Goal: Task Accomplishment & Management: Use online tool/utility

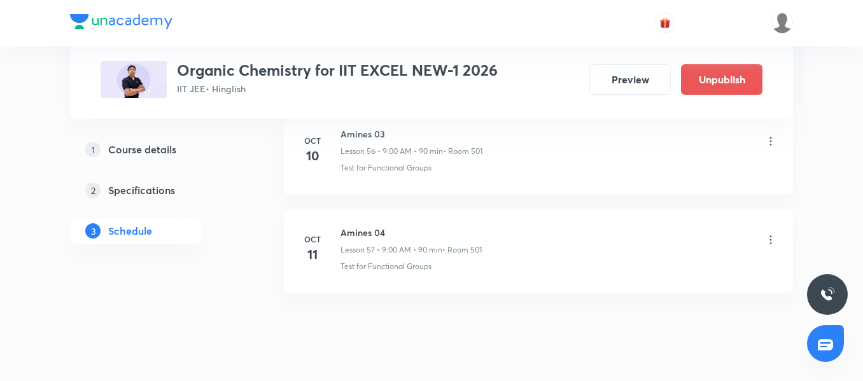
scroll to position [6261, 0]
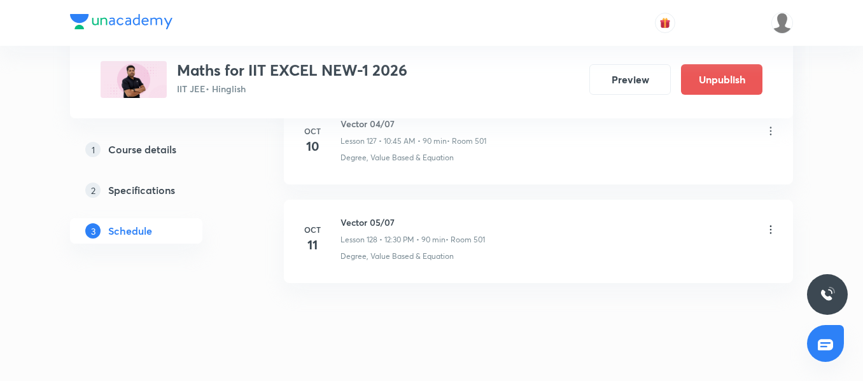
scroll to position [13265, 0]
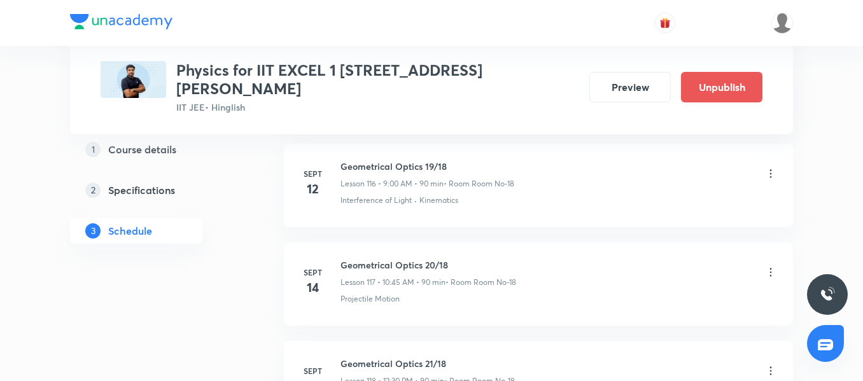
scroll to position [12126, 0]
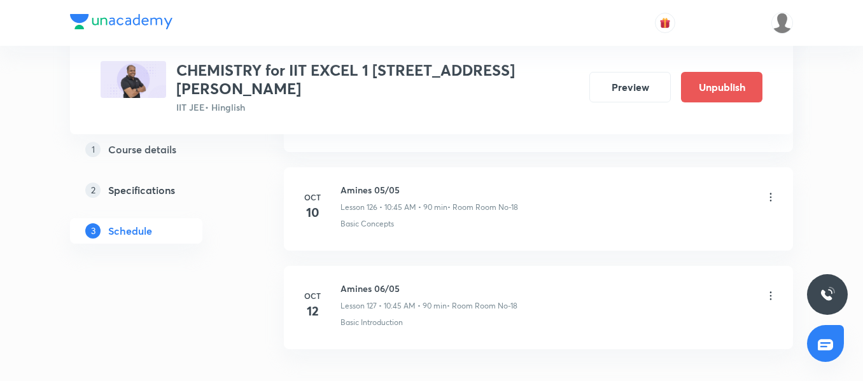
scroll to position [13165, 0]
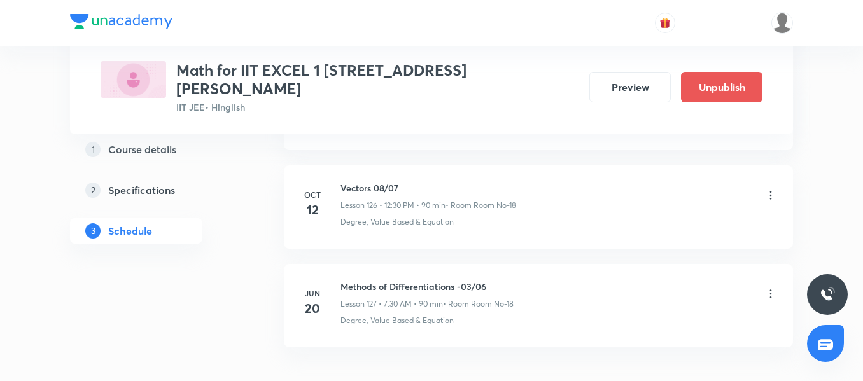
scroll to position [13165, 0]
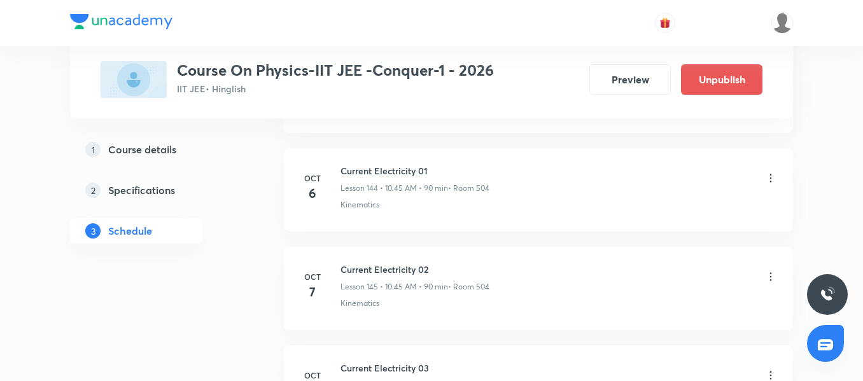
scroll to position [14767, 0]
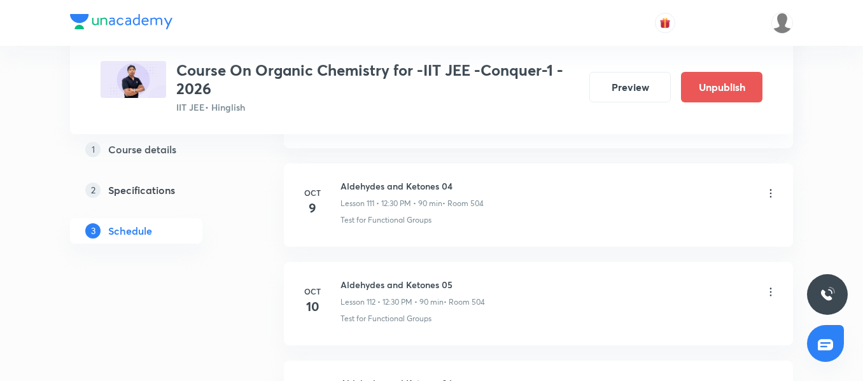
scroll to position [11803, 0]
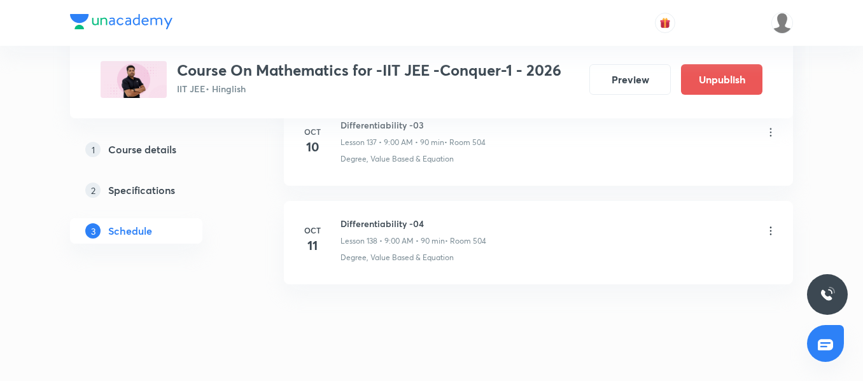
scroll to position [14251, 0]
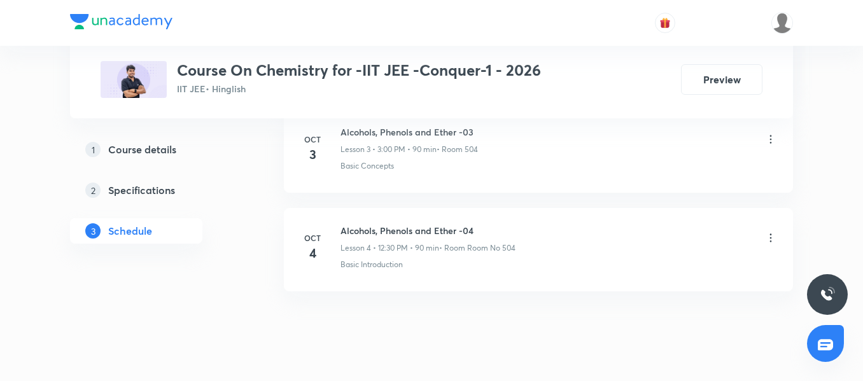
scroll to position [1033, 0]
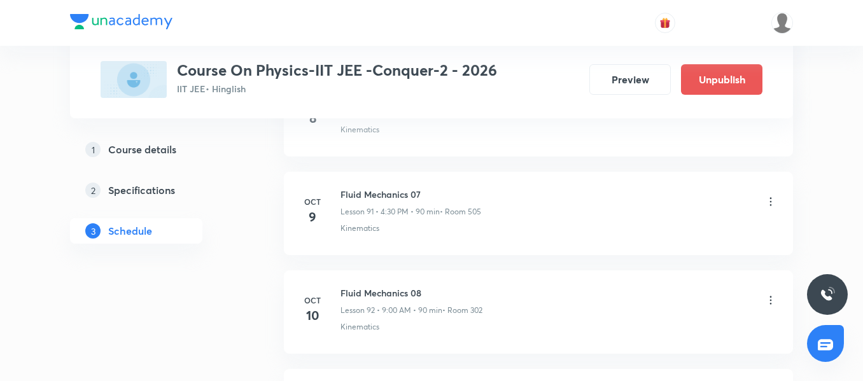
scroll to position [9817, 0]
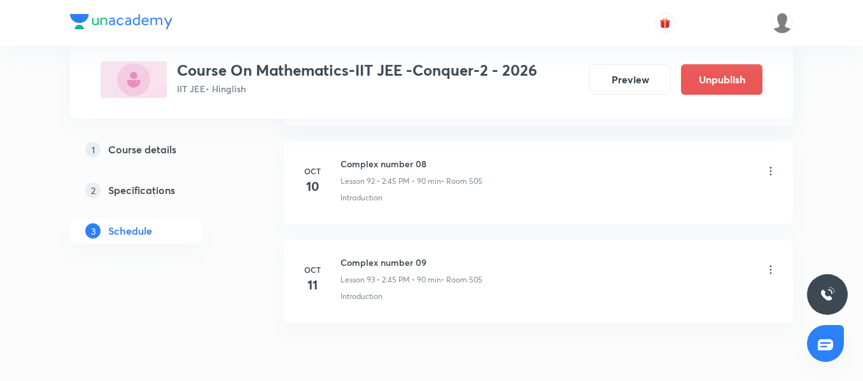
scroll to position [9816, 0]
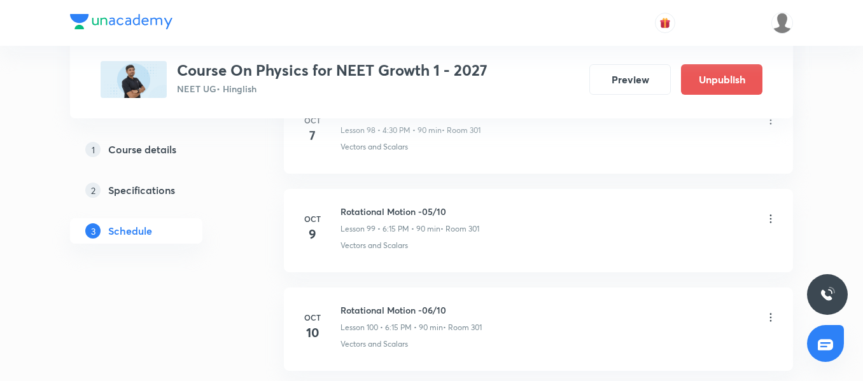
scroll to position [10500, 0]
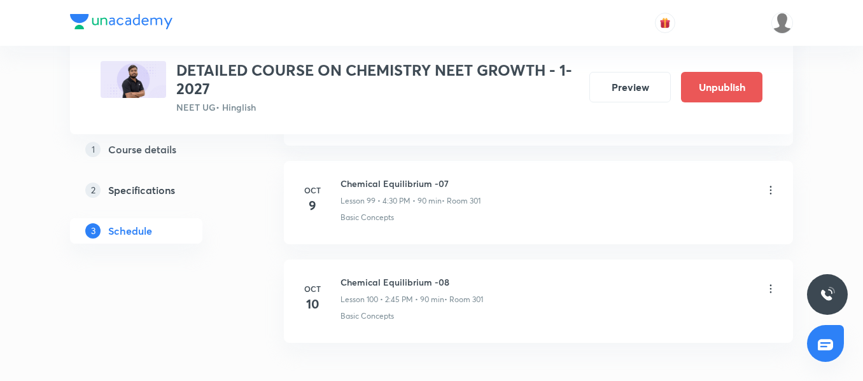
scroll to position [10516, 0]
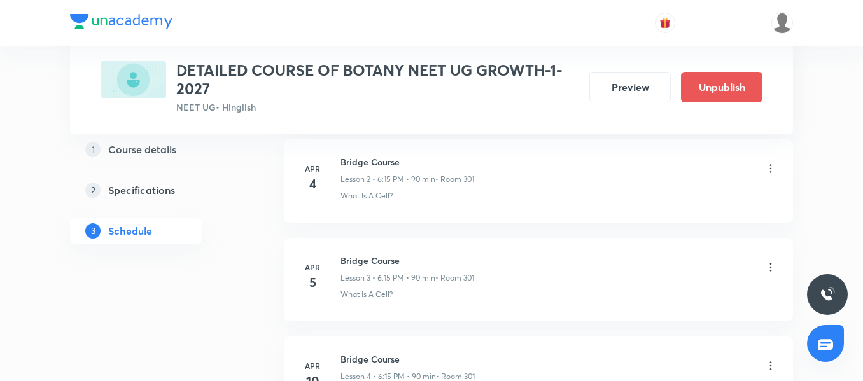
scroll to position [5881, 0]
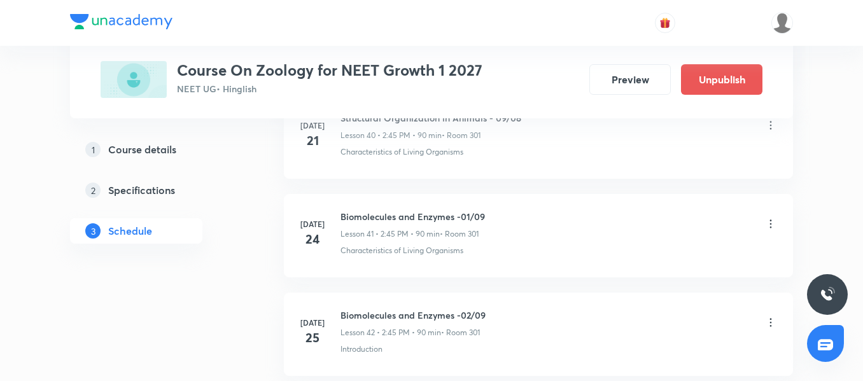
scroll to position [7049, 0]
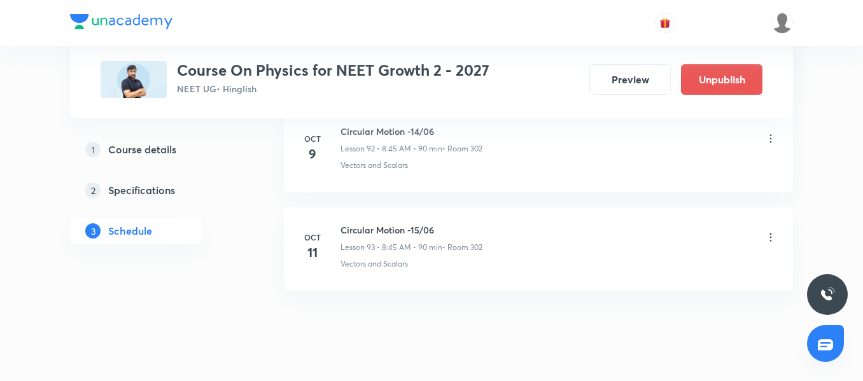
scroll to position [9810, 0]
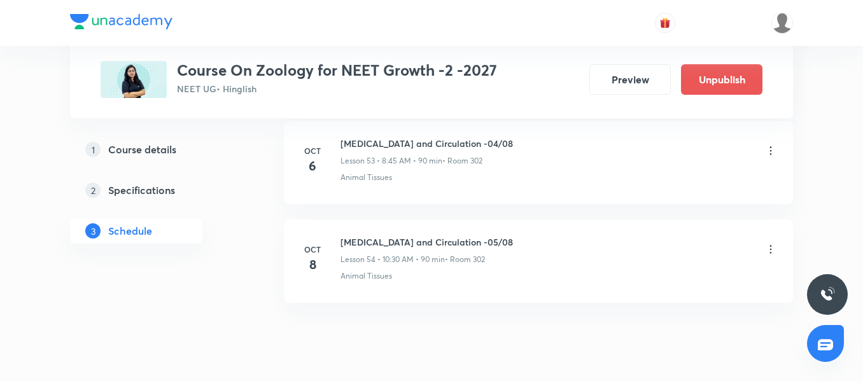
scroll to position [5964, 0]
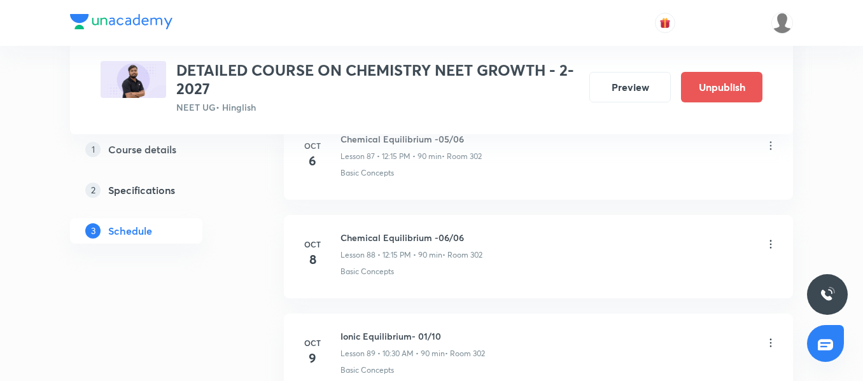
scroll to position [9276, 0]
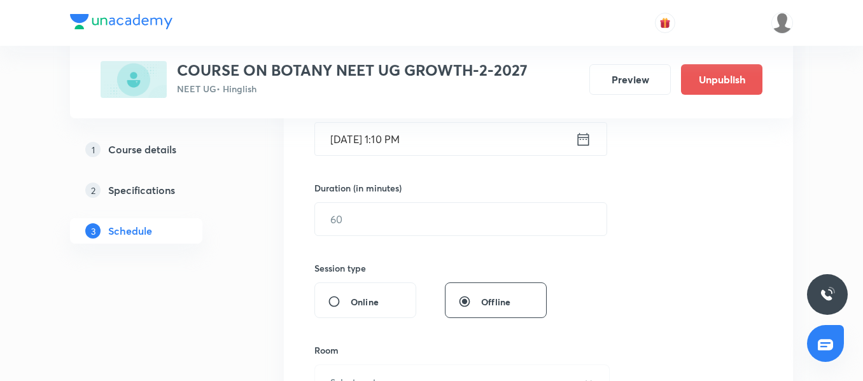
scroll to position [445, 0]
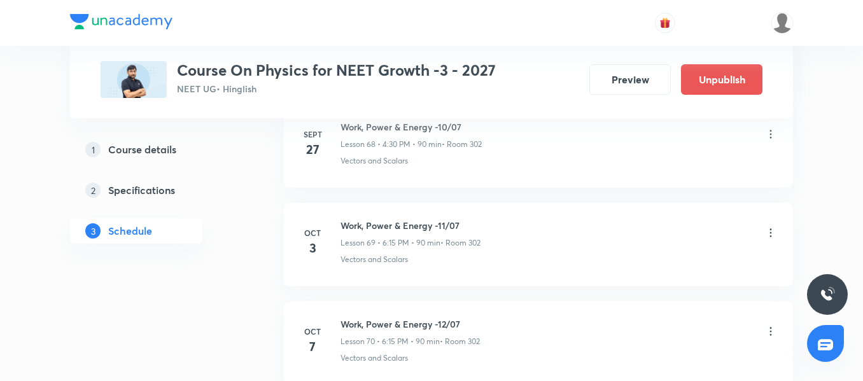
scroll to position [7520, 0]
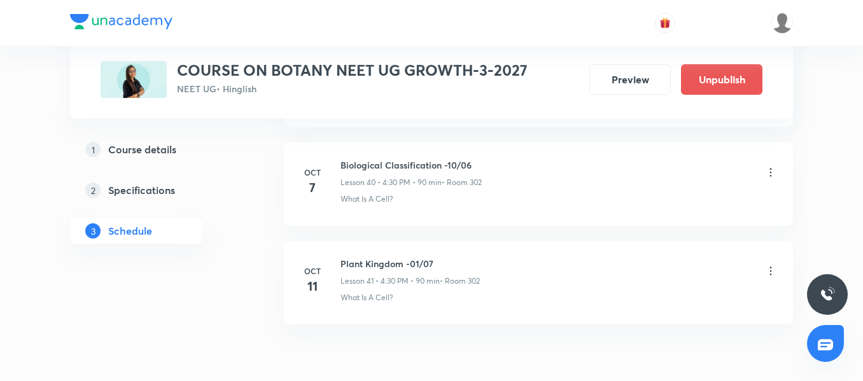
scroll to position [4491, 0]
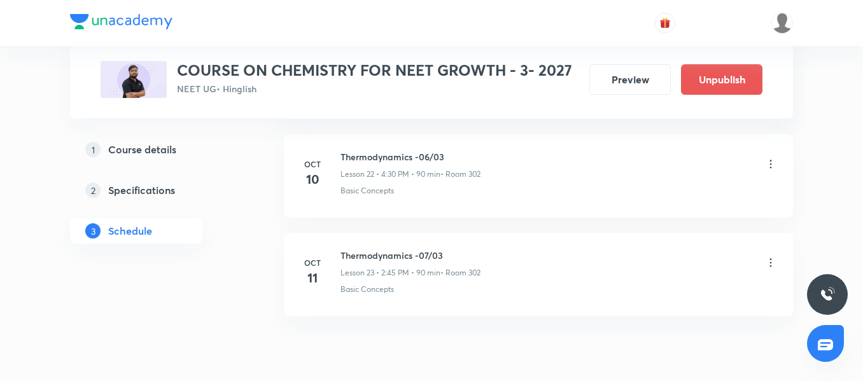
scroll to position [2907, 0]
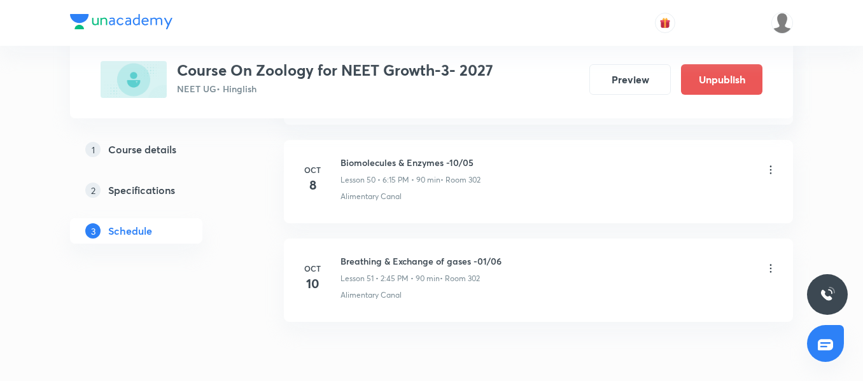
scroll to position [5668, 0]
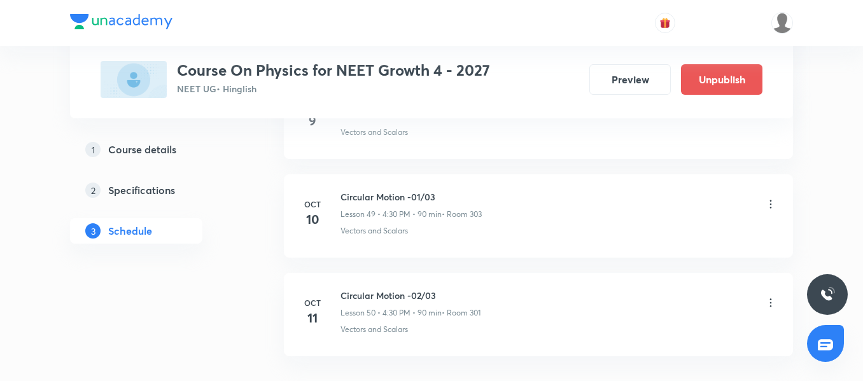
scroll to position [5570, 0]
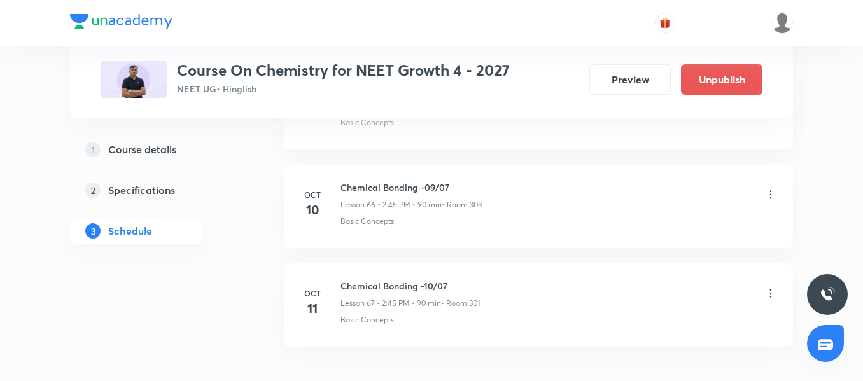
scroll to position [7246, 0]
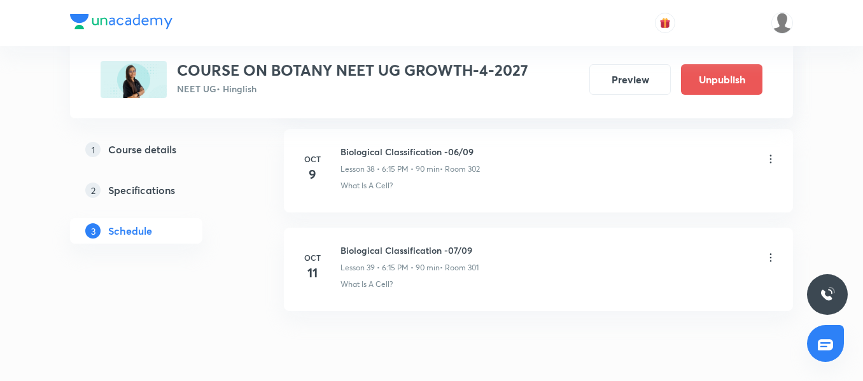
scroll to position [4485, 0]
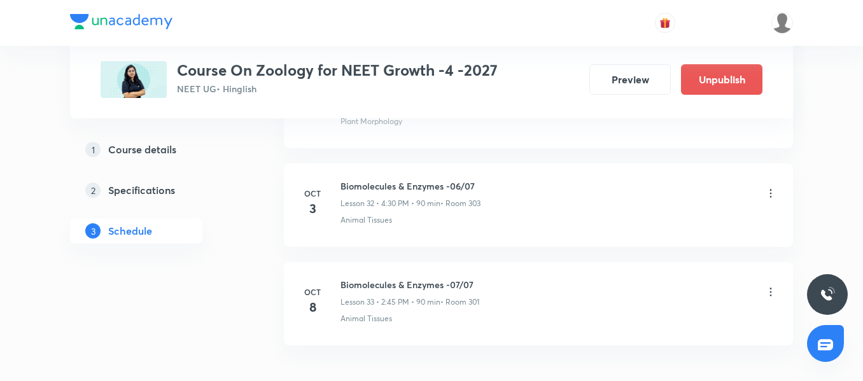
scroll to position [3893, 0]
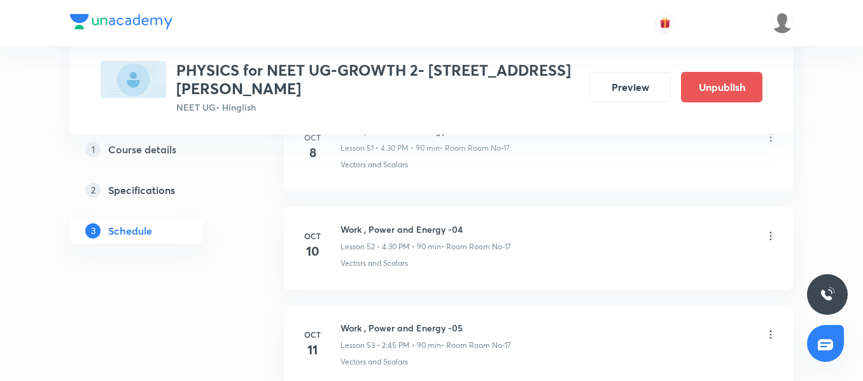
scroll to position [5881, 0]
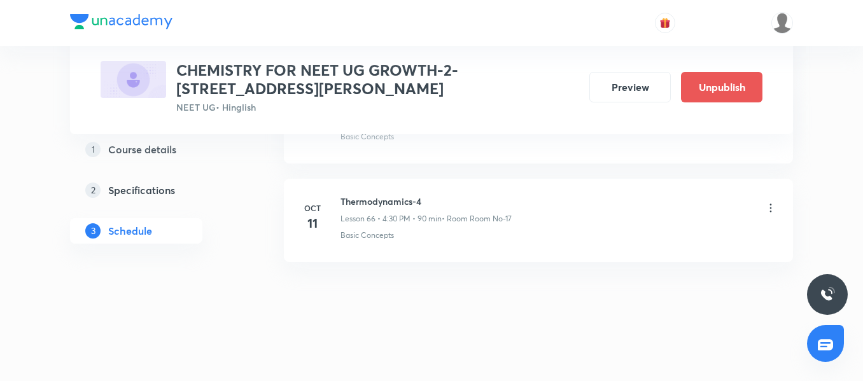
scroll to position [7163, 0]
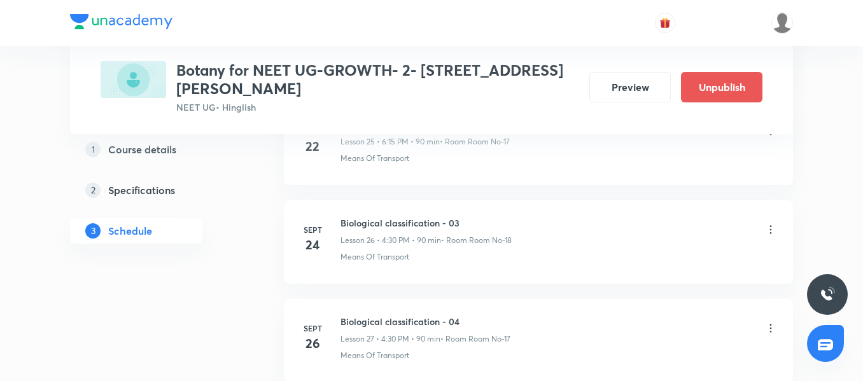
scroll to position [3515, 0]
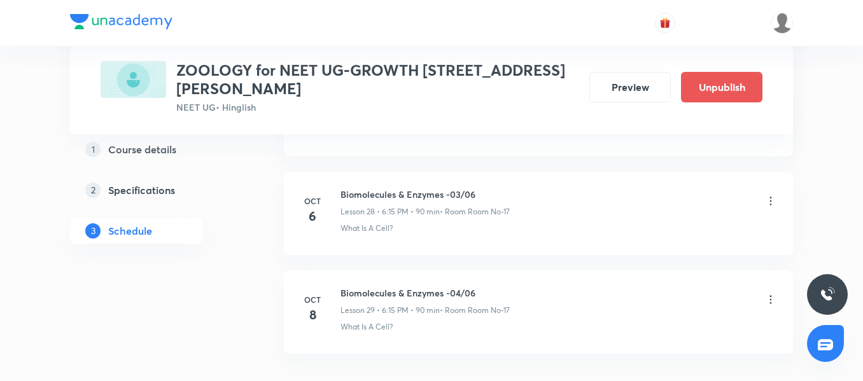
scroll to position [3515, 0]
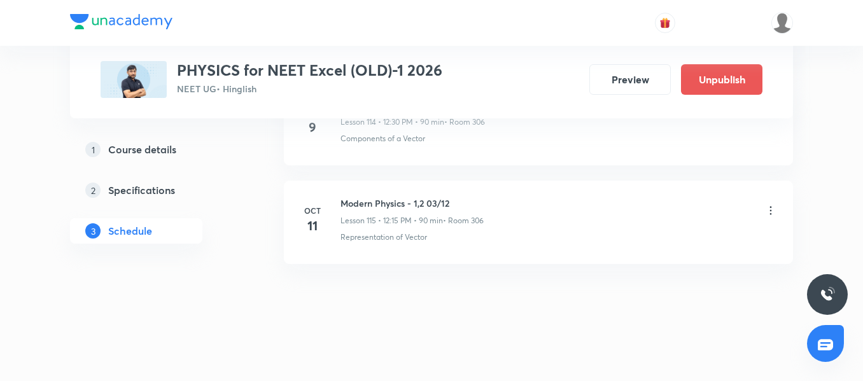
scroll to position [11979, 0]
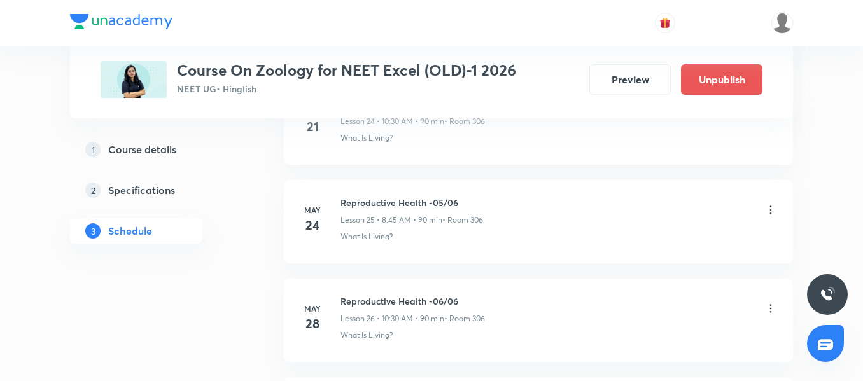
scroll to position [6161, 0]
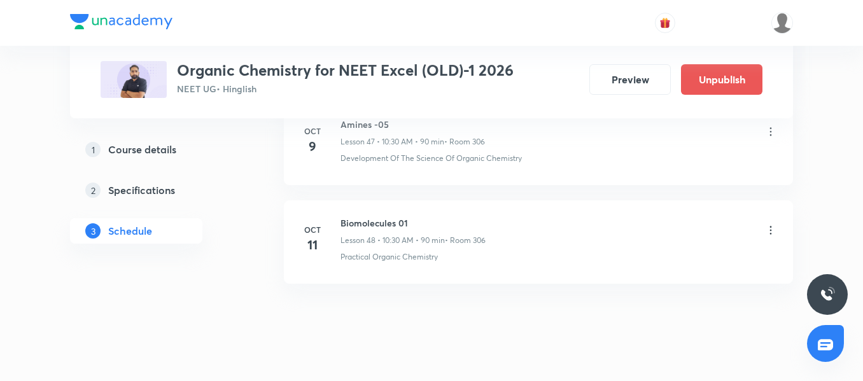
scroll to position [5373, 0]
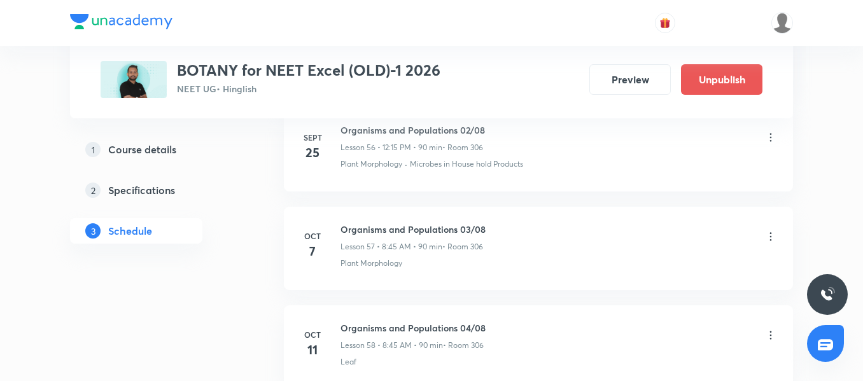
scroll to position [6359, 0]
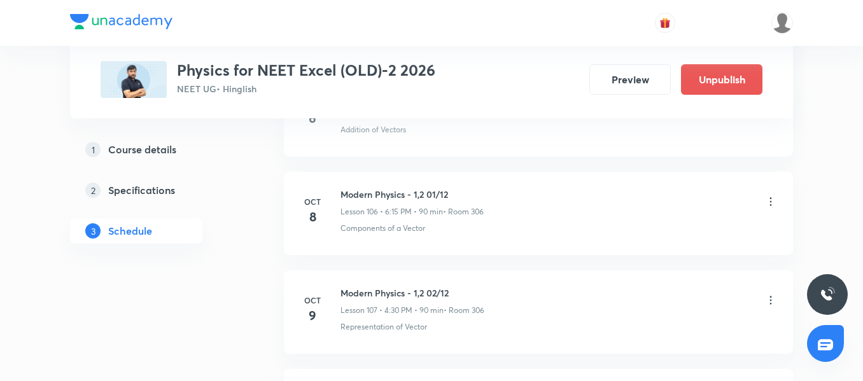
scroll to position [11289, 0]
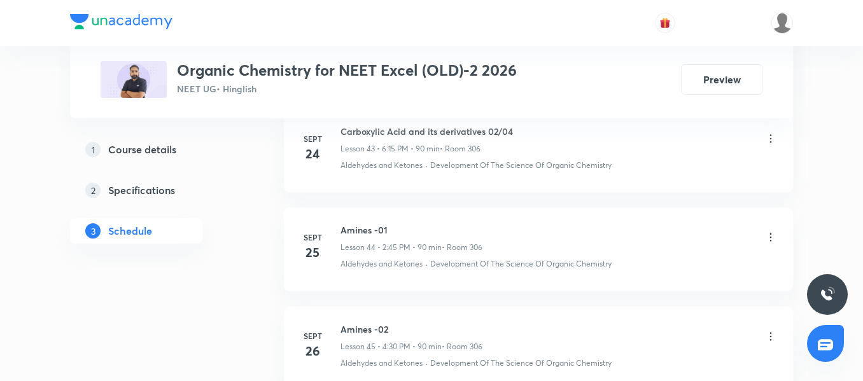
scroll to position [5077, 0]
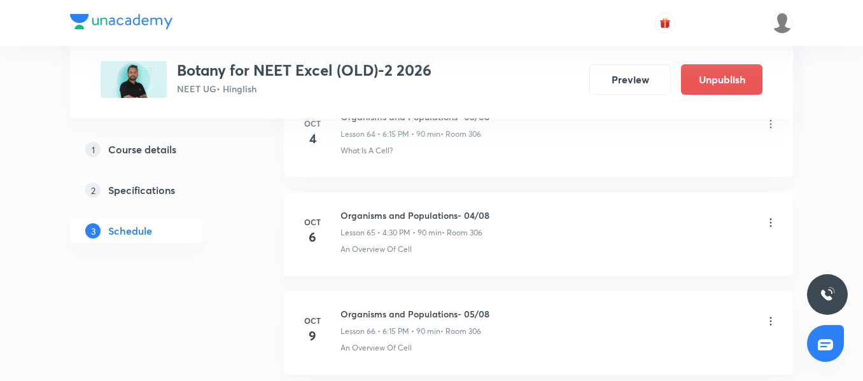
scroll to position [7148, 0]
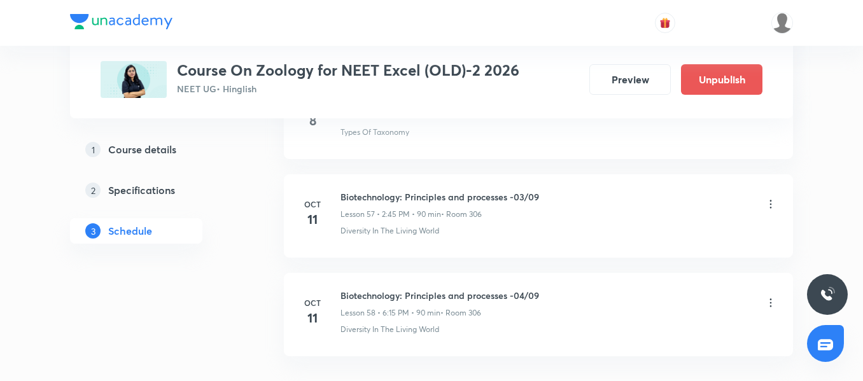
scroll to position [6358, 0]
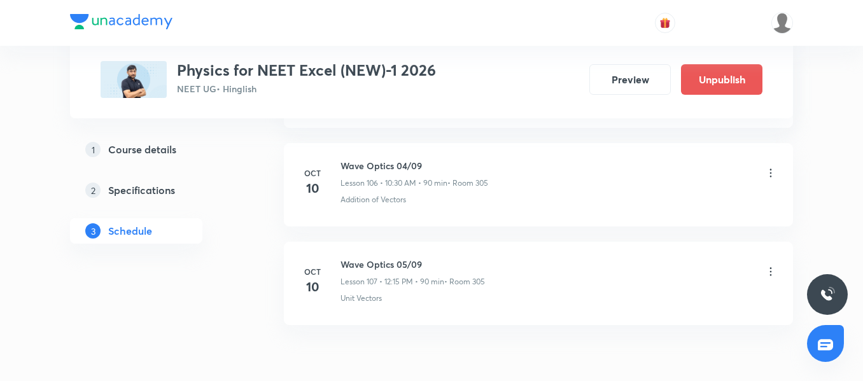
scroll to position [11191, 0]
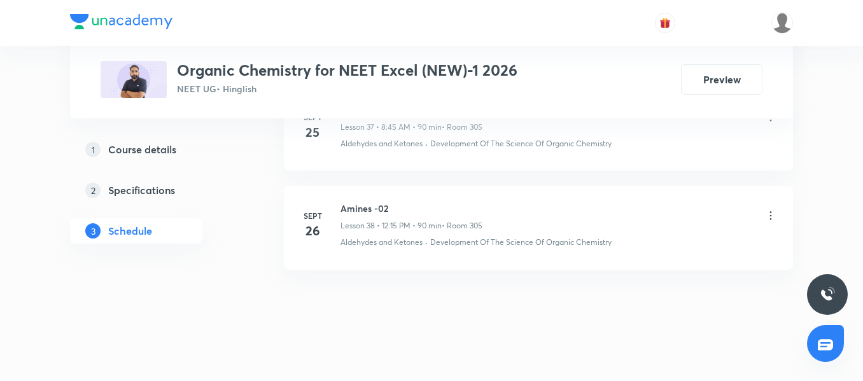
scroll to position [4387, 0]
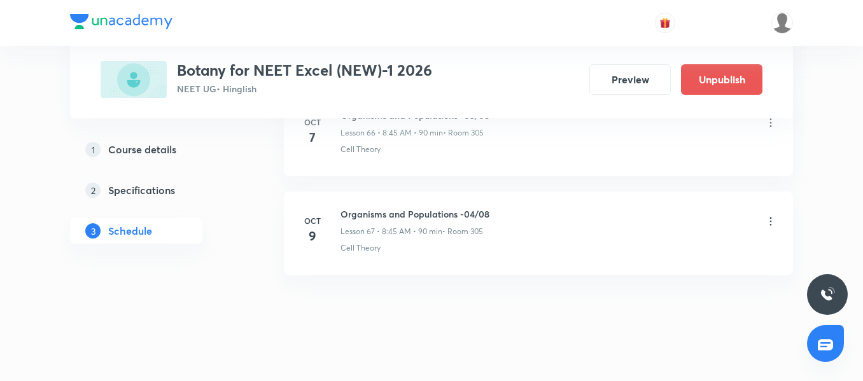
scroll to position [7247, 0]
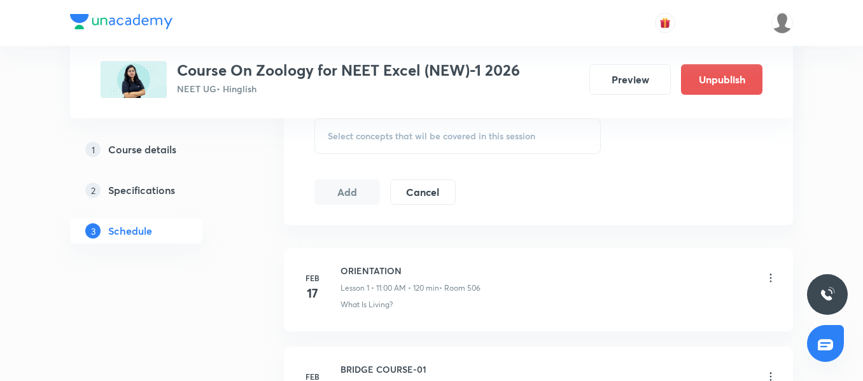
scroll to position [763, 0]
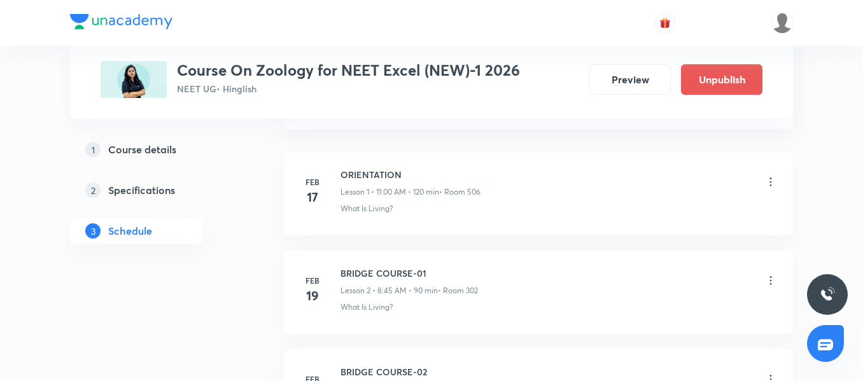
click at [861, 36] on header at bounding box center [431, 23] width 863 height 46
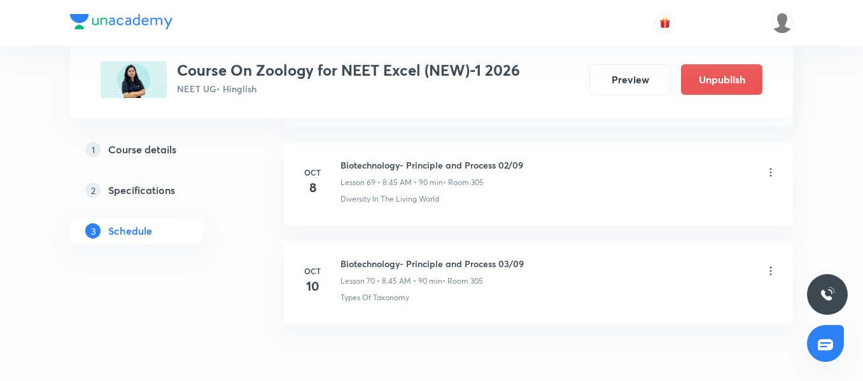
scroll to position [7542, 0]
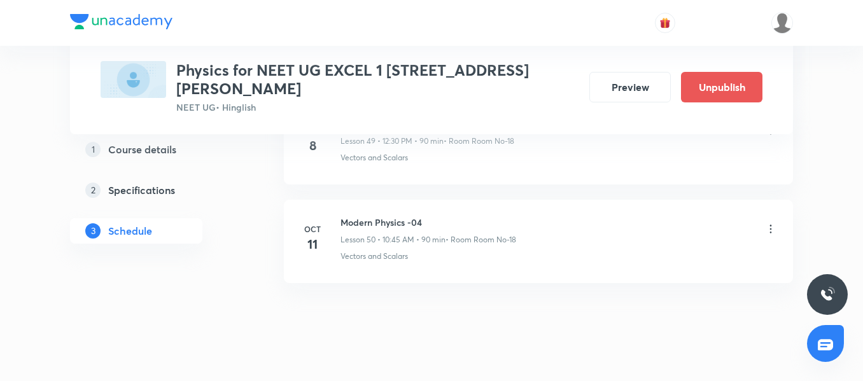
scroll to position [5570, 0]
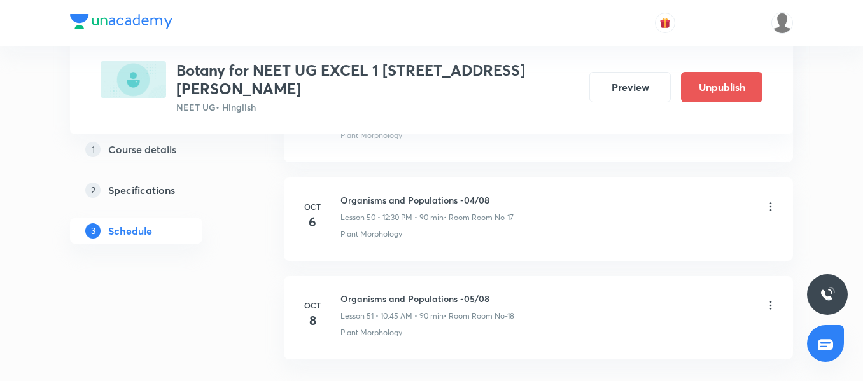
scroll to position [5668, 0]
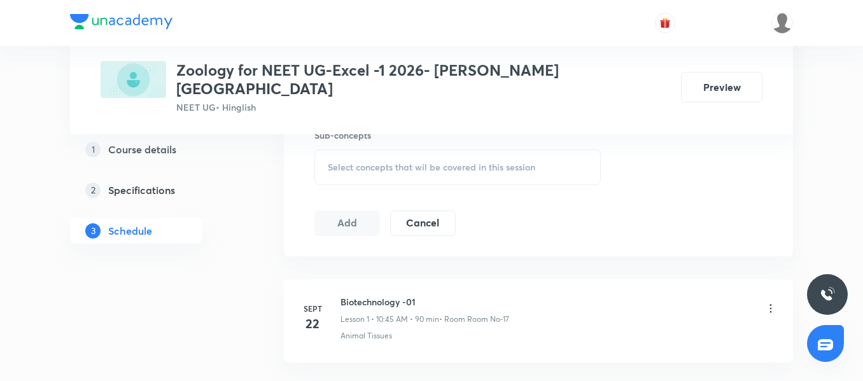
scroll to position [737, 0]
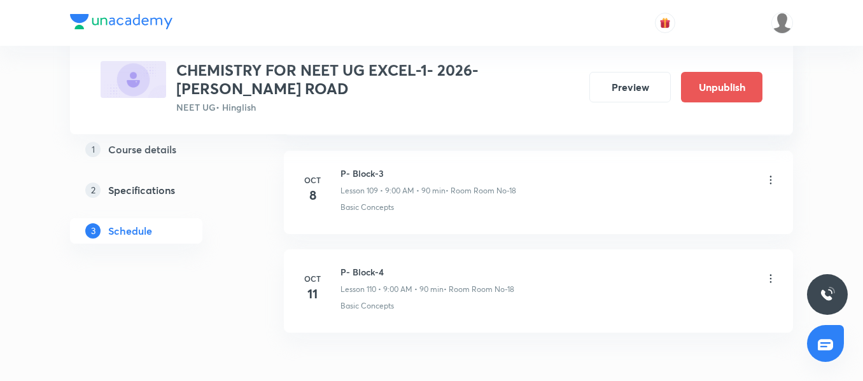
scroll to position [11502, 0]
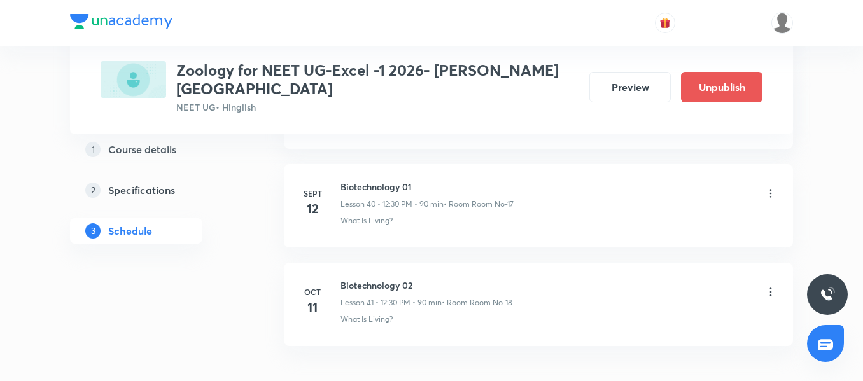
scroll to position [4682, 0]
